Goal: Task Accomplishment & Management: Manage account settings

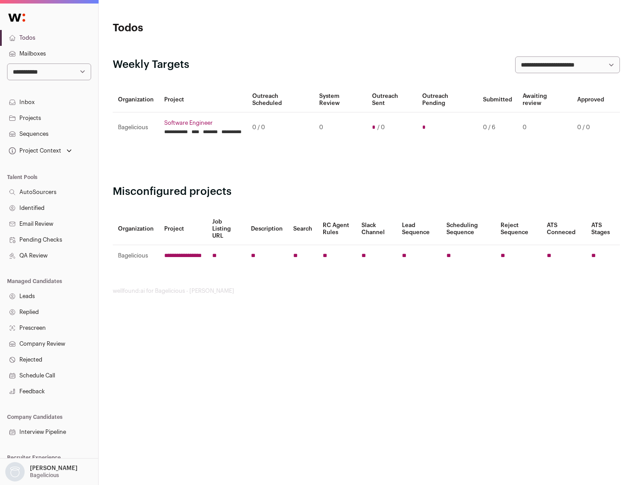
click at [49, 118] on link "Projects" at bounding box center [49, 118] width 98 height 16
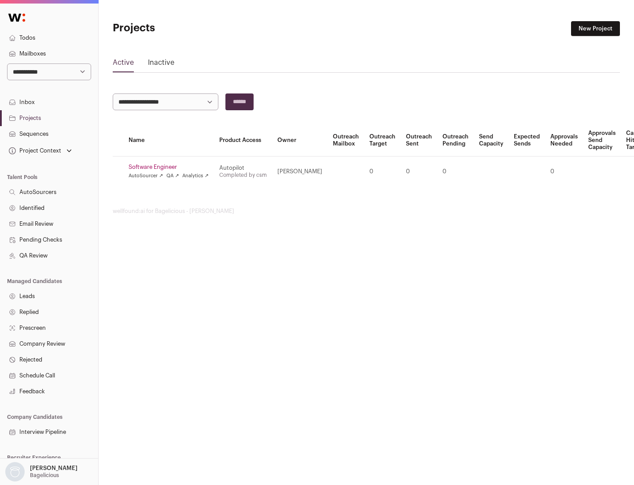
click at [171, 167] on link "Software Engineer" at bounding box center [169, 166] width 80 height 7
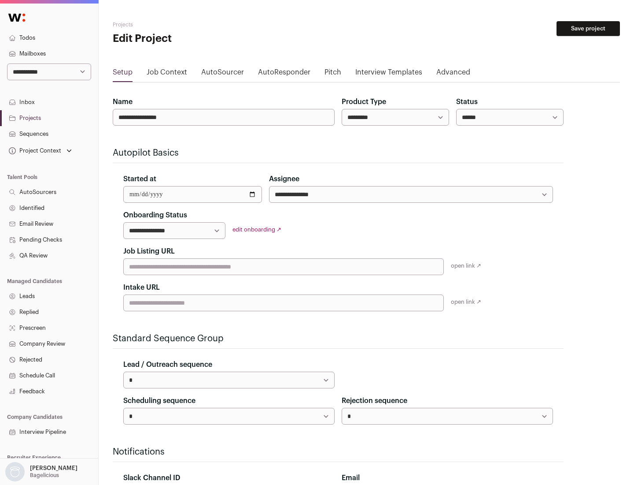
click at [589, 29] on button "Save project" at bounding box center [588, 28] width 63 height 15
